Goal: Task Accomplishment & Management: Complete application form

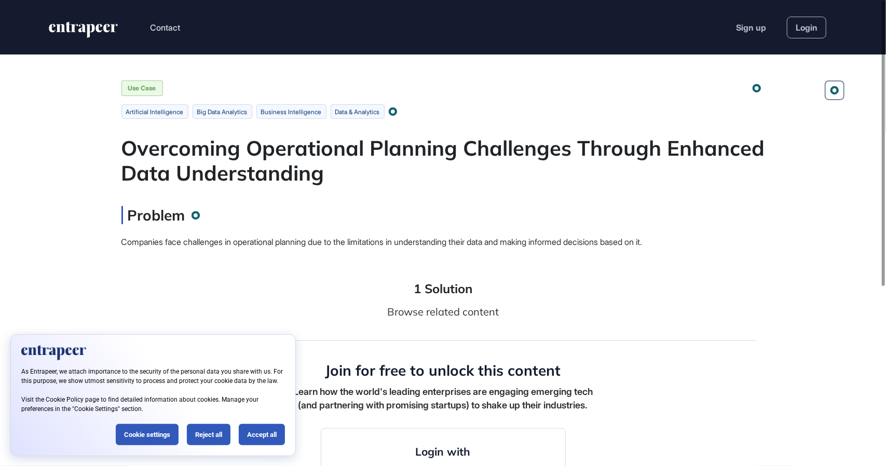
scroll to position [1, 1]
click at [155, 435] on div "Cookie settings" at bounding box center [147, 434] width 63 height 21
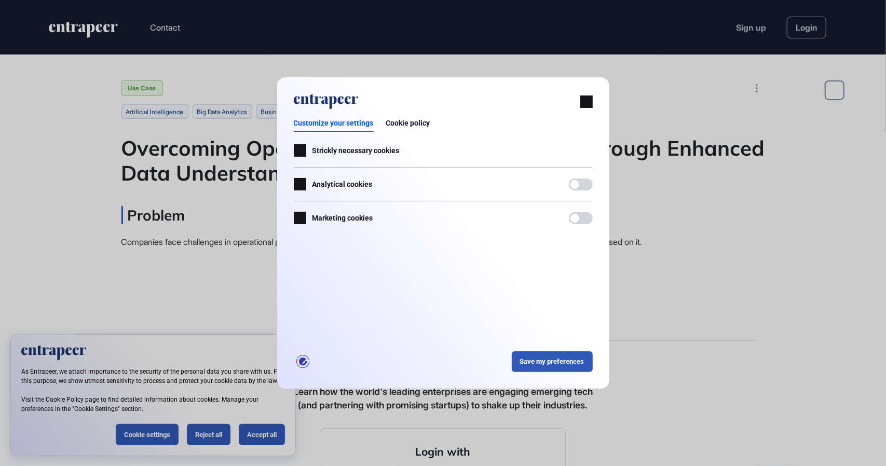
scroll to position [0, 0]
click at [578, 185] on div at bounding box center [574, 184] width 9 height 9
drag, startPoint x: 577, startPoint y: 214, endPoint x: 577, endPoint y: 256, distance: 42.0
click at [577, 215] on div at bounding box center [581, 218] width 24 height 12
click at [552, 361] on div "Save my preferences" at bounding box center [551, 361] width 81 height 21
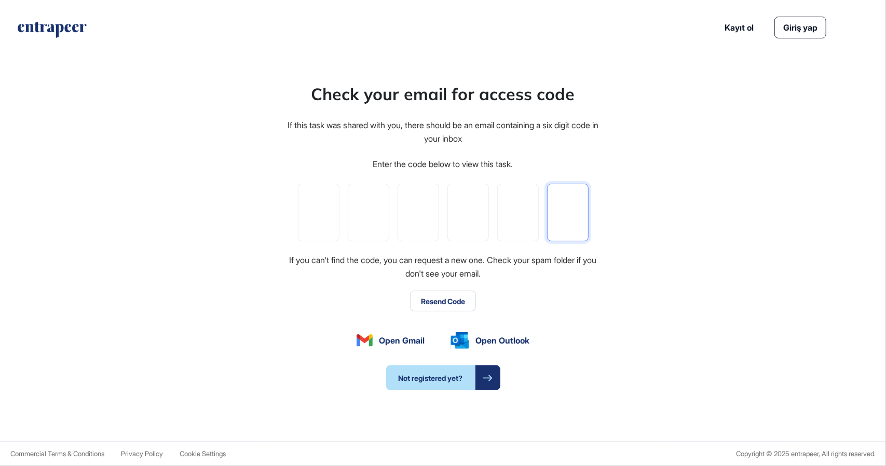
paste input "*"
type input "*"
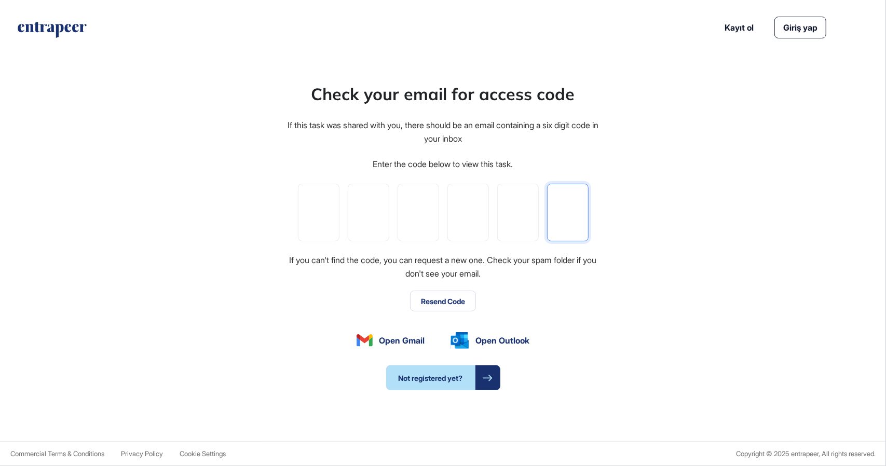
type input "*"
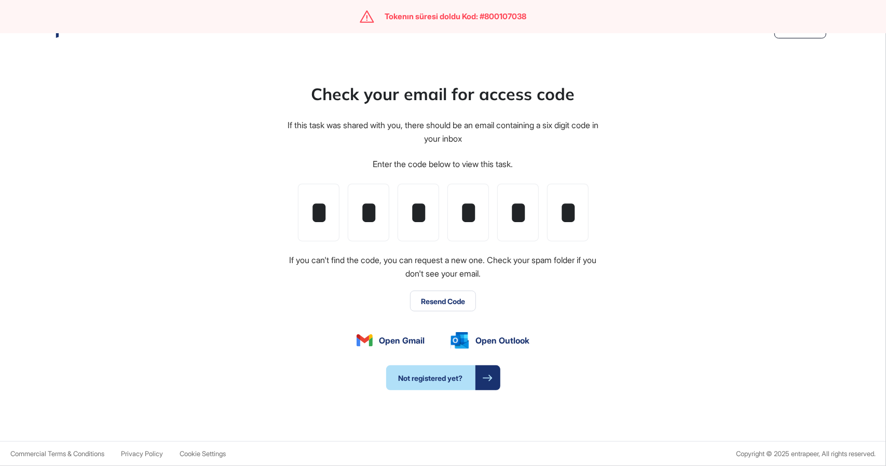
click at [447, 308] on button "Resend Code" at bounding box center [443, 301] width 66 height 21
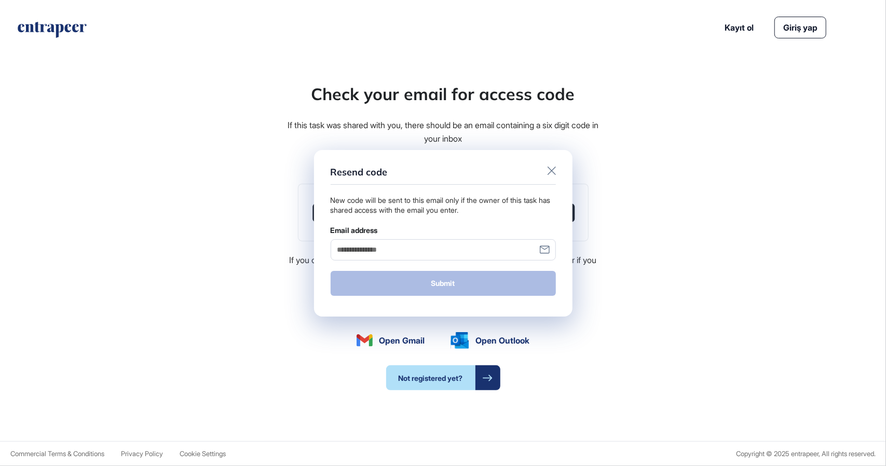
click at [550, 168] on icon at bounding box center [551, 171] width 8 height 8
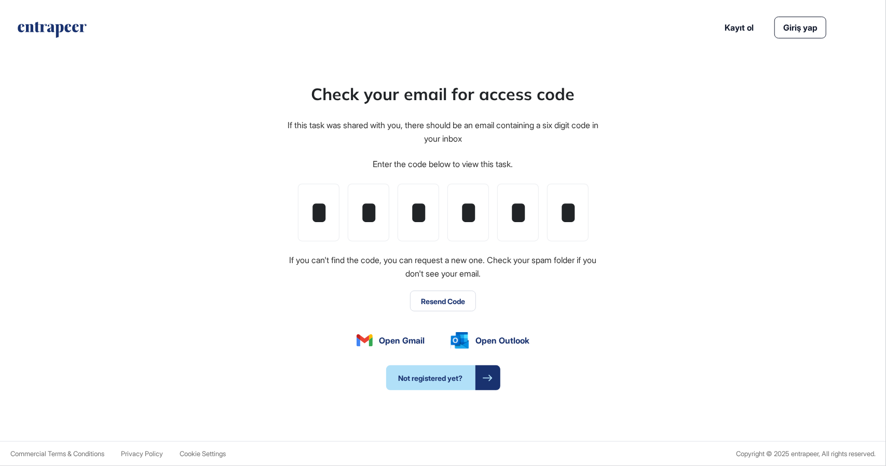
click at [708, 237] on div "Check your email for access code If this task was shared with you, there should…" at bounding box center [443, 236] width 886 height 410
click at [507, 339] on span "Open Outlook" at bounding box center [502, 340] width 54 height 12
click at [446, 301] on button "Resend Code" at bounding box center [443, 301] width 66 height 21
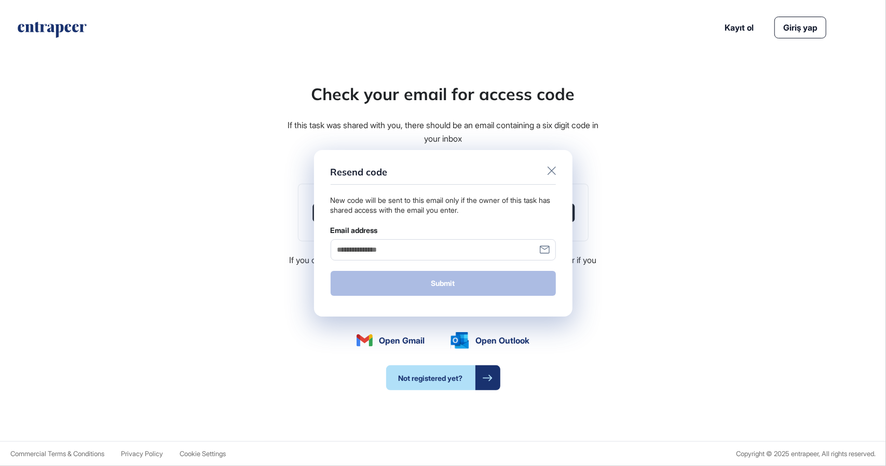
click at [551, 171] on icon at bounding box center [551, 171] width 8 height 8
